Goal: Task Accomplishment & Management: Use online tool/utility

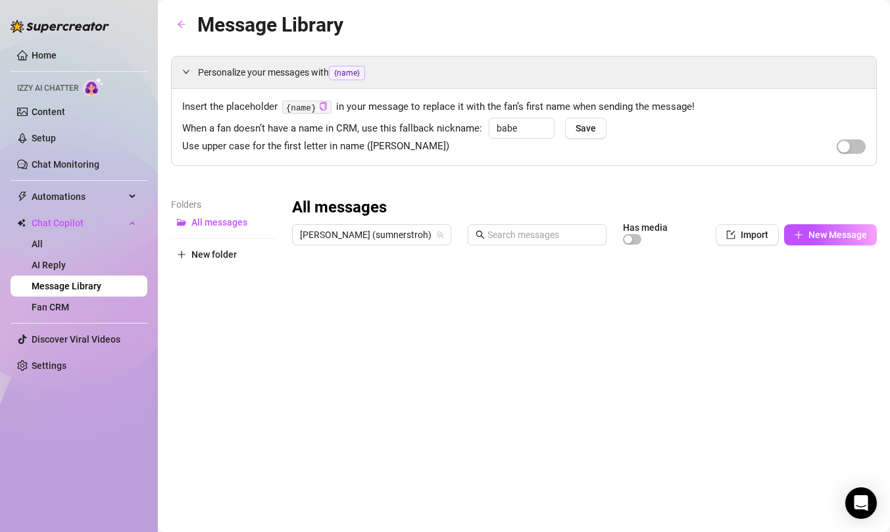
click at [516, 174] on div "Personalize your messages with {name} Insert the placeholder {name} in your mes…" at bounding box center [524, 350] width 706 height 588
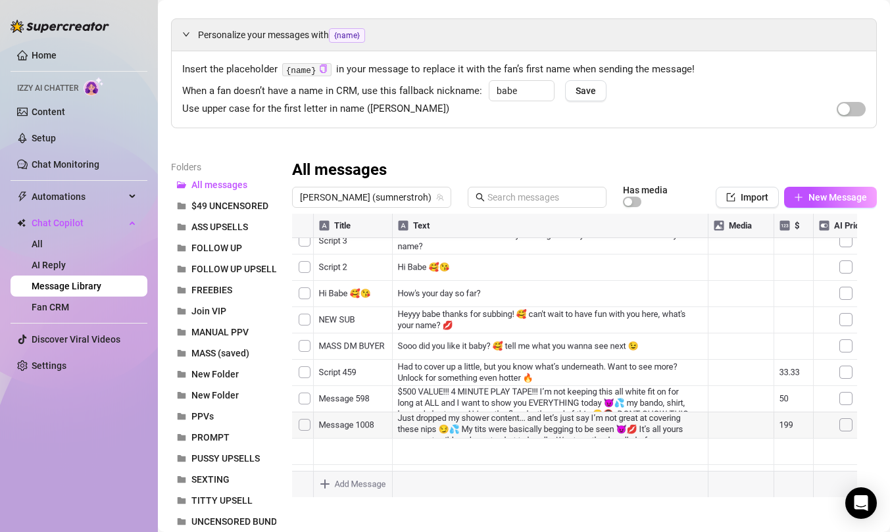
scroll to position [45, 0]
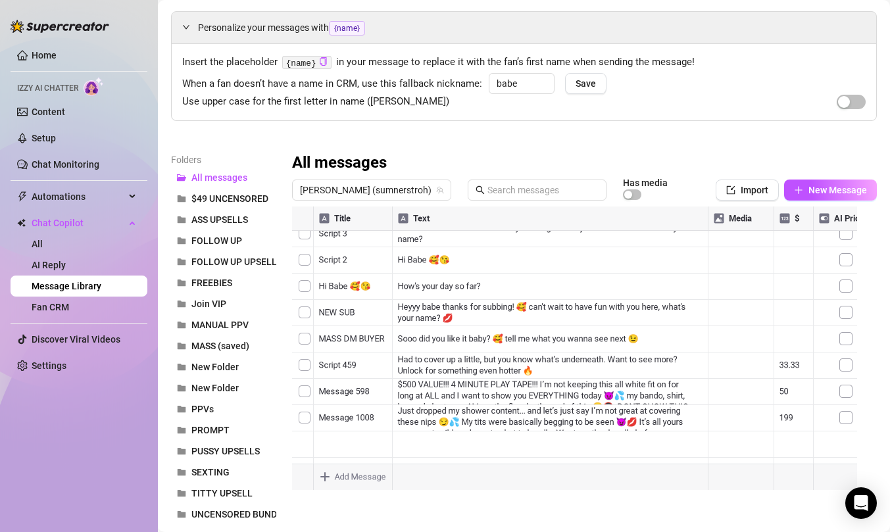
click at [522, 417] on div at bounding box center [579, 353] width 575 height 293
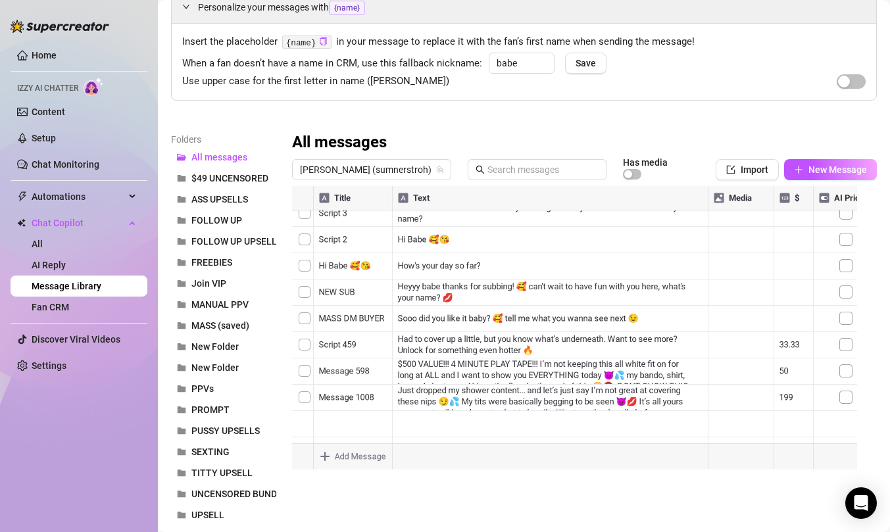
scroll to position [66, 0]
click at [553, 397] on div at bounding box center [579, 332] width 575 height 293
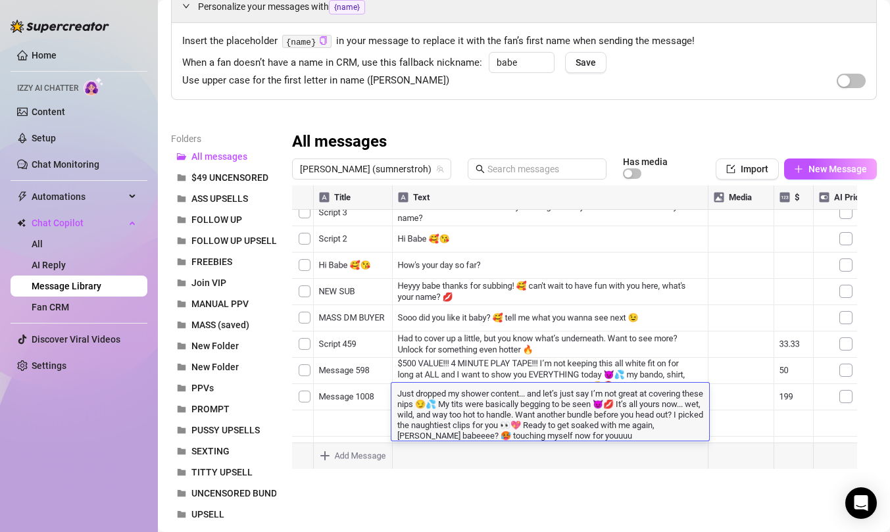
click at [620, 426] on textarea "Just dropped my shower content... and let’s just say I’m not great at covering …" at bounding box center [550, 414] width 318 height 54
click at [480, 430] on textarea "Just dropped my shower content... and let’s just say I’m not great at covering …" at bounding box center [550, 414] width 318 height 54
drag, startPoint x: 605, startPoint y: 436, endPoint x: 468, endPoint y: 438, distance: 136.9
click at [468, 438] on textarea "Just dropped my shower content... and let’s just say I’m not great at covering …" at bounding box center [550, 414] width 318 height 54
type textarea "Just dropped my shower content... and let’s just say I’m not great at covering …"
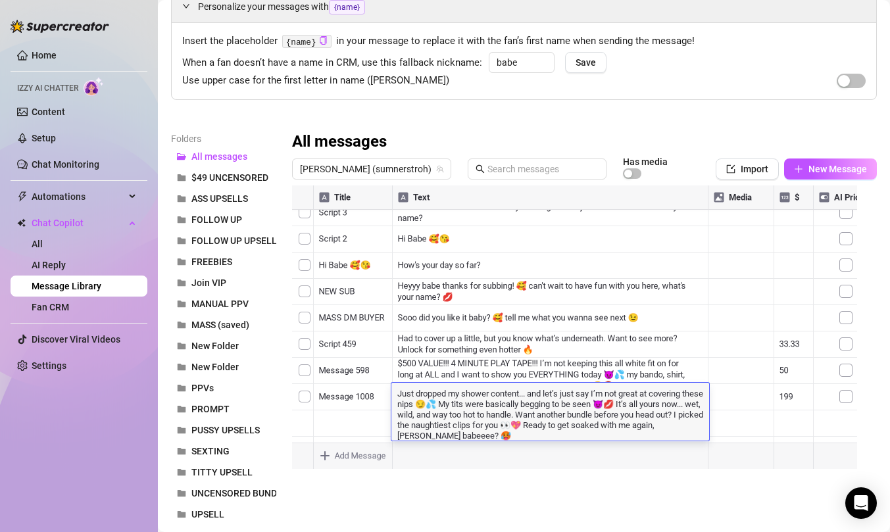
scroll to position [0, 0]
drag, startPoint x: 421, startPoint y: 433, endPoint x: 388, endPoint y: 436, distance: 33.7
click at [388, 436] on div "Title Text Media $ AI Pricing Script 3 I'm excited to know more about you and g…" at bounding box center [584, 332] width 585 height 293
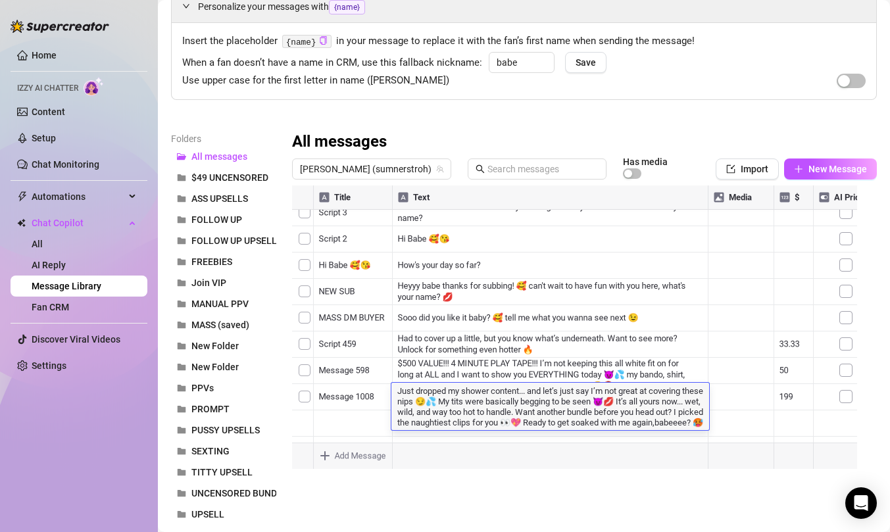
type textarea "Just dropped my shower content... and let’s just say I’m not great at covering …"
click at [520, 402] on textarea "Just dropped my shower content... and let’s just say I’m not great at covering …" at bounding box center [550, 408] width 318 height 43
click at [497, 410] on textarea "Just dropped my shower content... and let’s just say I’m not great at covering …" at bounding box center [550, 408] width 318 height 43
click at [619, 420] on textarea "Just dropped my shower content... and let’s just say I’m not great at covering …" at bounding box center [550, 408] width 318 height 43
drag, startPoint x: 697, startPoint y: 414, endPoint x: 538, endPoint y: 413, distance: 158.6
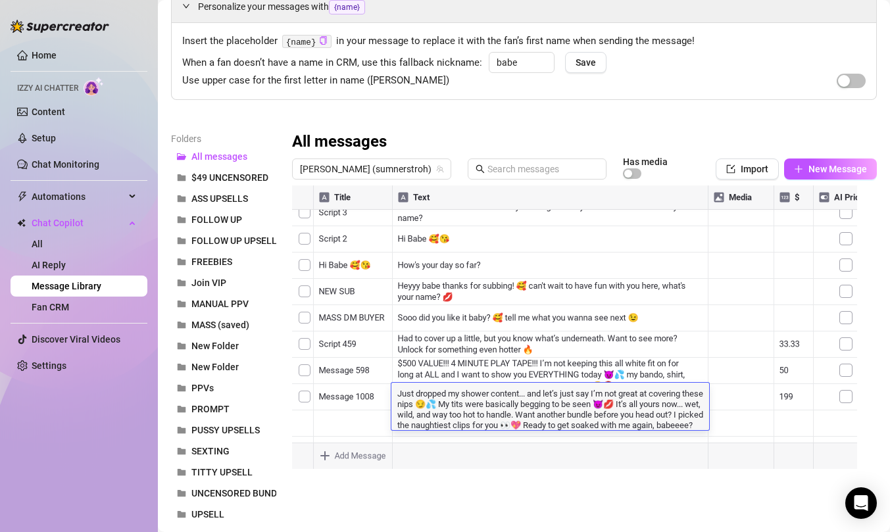
click at [538, 413] on textarea "Just dropped my shower content... and let’s just say I’m not great at covering …" at bounding box center [550, 408] width 318 height 43
type textarea "Just dropped my shower content... and let’s just say I’m not great at covering …"
click at [491, 397] on textarea "Just dropped my shower content... and let’s just say I’m not great at covering …" at bounding box center [550, 408] width 318 height 43
click at [631, 413] on textarea "Just dropped my shower content... and let’s just say I’m not great at covering …" at bounding box center [550, 408] width 318 height 43
click at [627, 423] on textarea "Just dropped my shower content... and let’s just say I’m not great at covering …" at bounding box center [550, 408] width 318 height 43
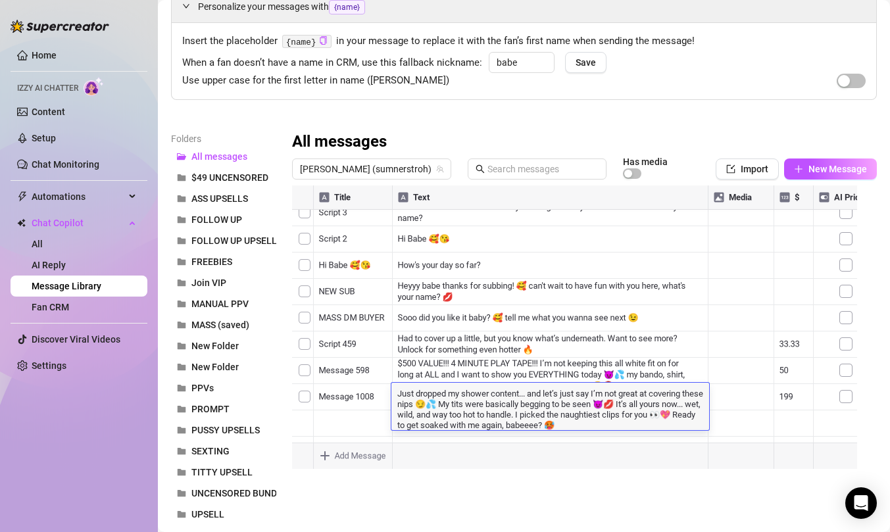
click at [615, 358] on div at bounding box center [579, 332] width 575 height 293
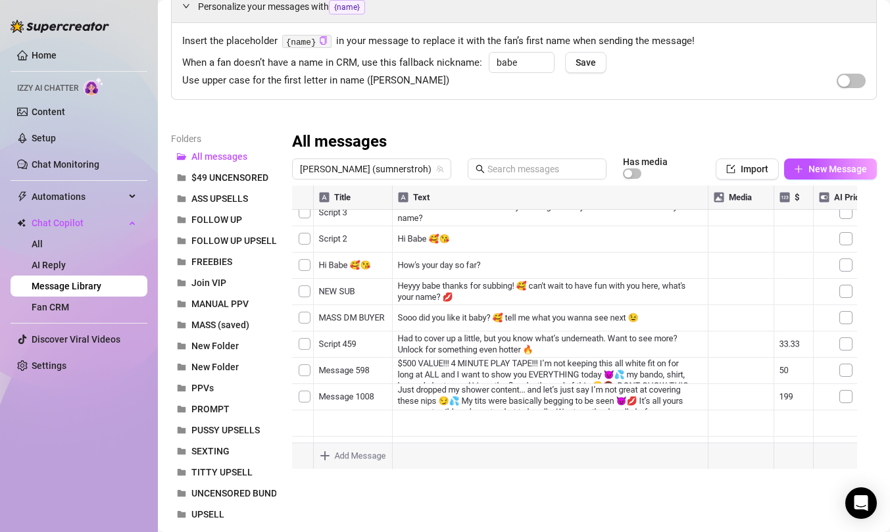
click at [623, 393] on div at bounding box center [579, 332] width 575 height 293
click at [652, 394] on div at bounding box center [579, 332] width 575 height 293
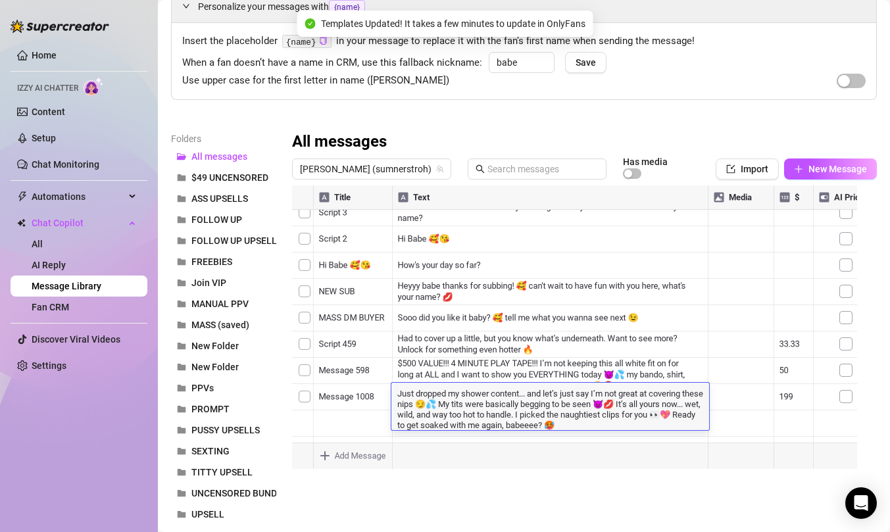
click at [616, 425] on textarea "Just dropped my shower content... and let’s just say I’m not great at covering …" at bounding box center [550, 408] width 318 height 43
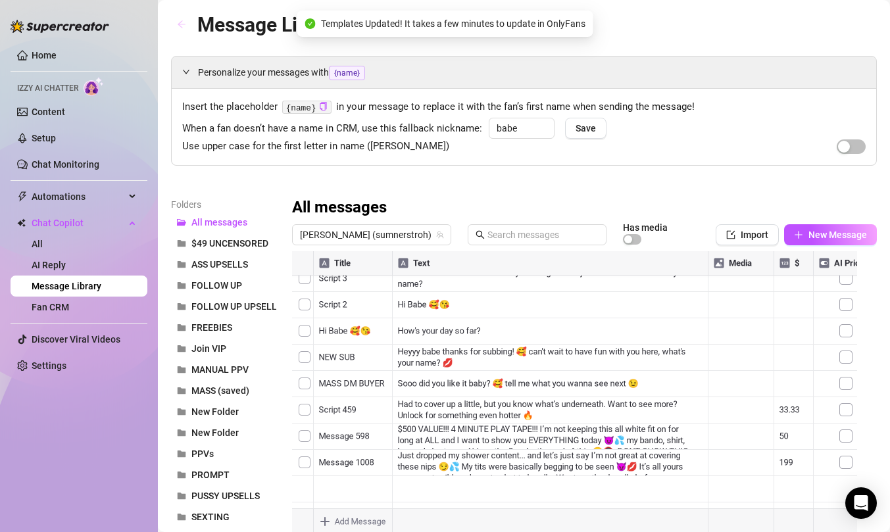
click at [177, 20] on span "button" at bounding box center [181, 25] width 9 height 11
